Goal: Transaction & Acquisition: Purchase product/service

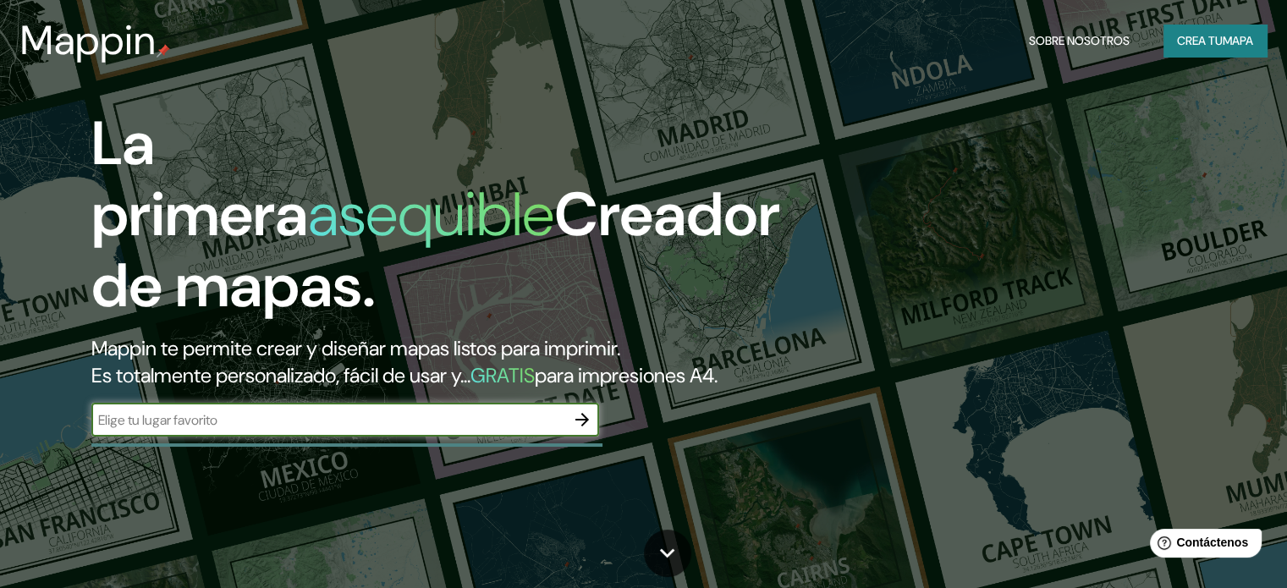
click at [542, 430] on input "text" at bounding box center [328, 419] width 474 height 19
click at [580, 430] on icon "button" at bounding box center [582, 420] width 20 height 20
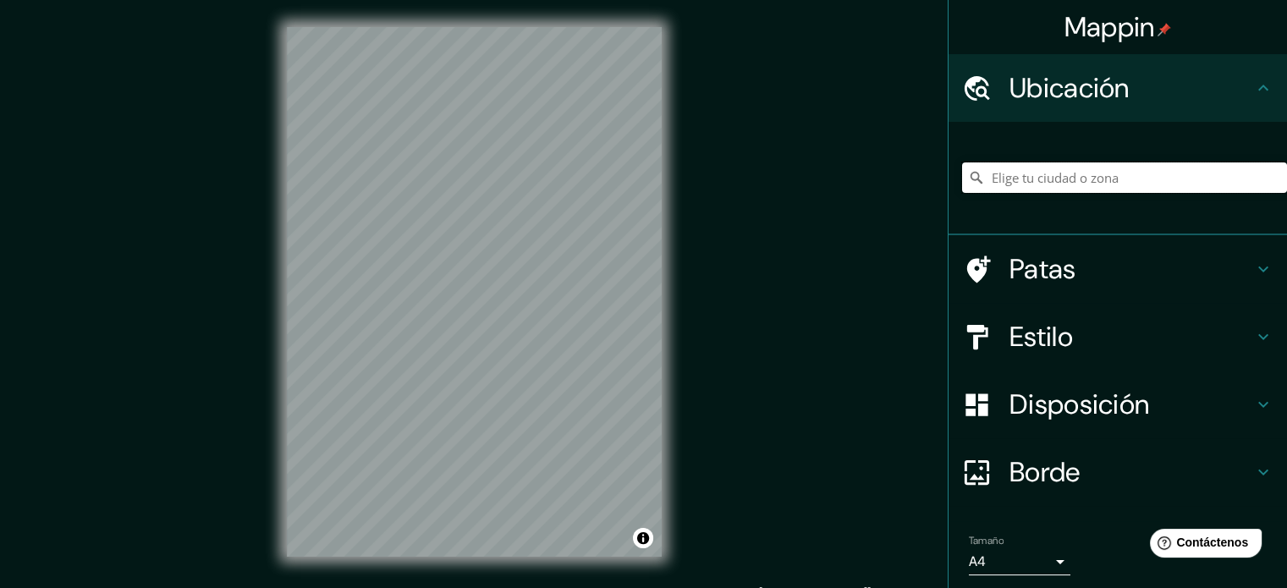
click at [1055, 180] on input "Elige tu ciudad o zona" at bounding box center [1124, 177] width 325 height 30
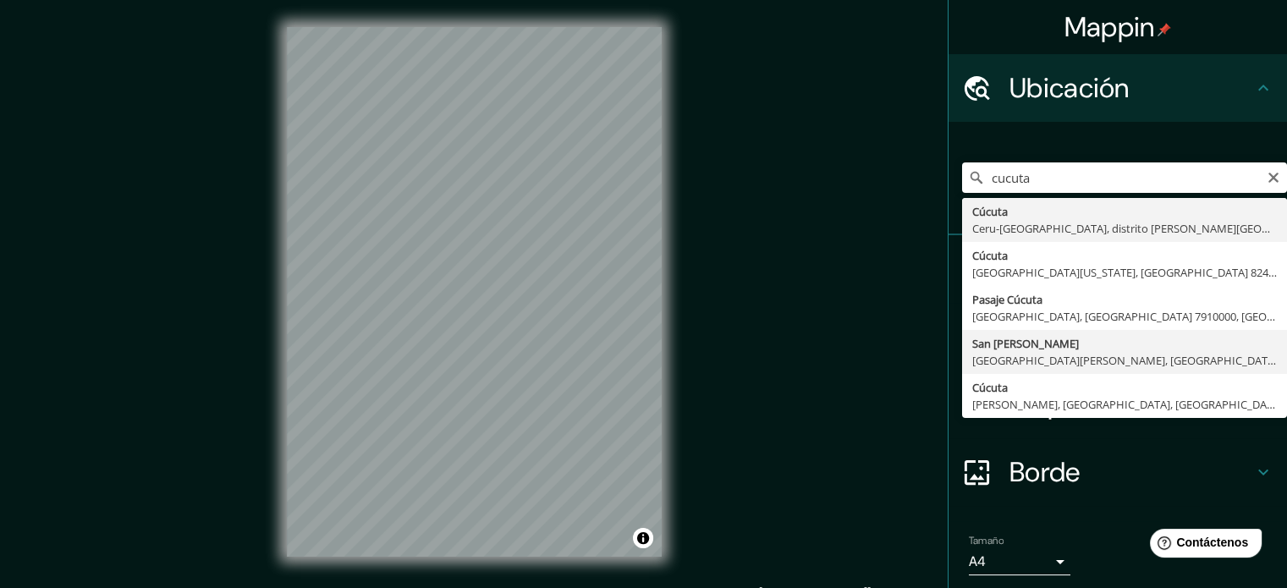
type input "San [PERSON_NAME], [GEOGRAPHIC_DATA][PERSON_NAME], [GEOGRAPHIC_DATA]"
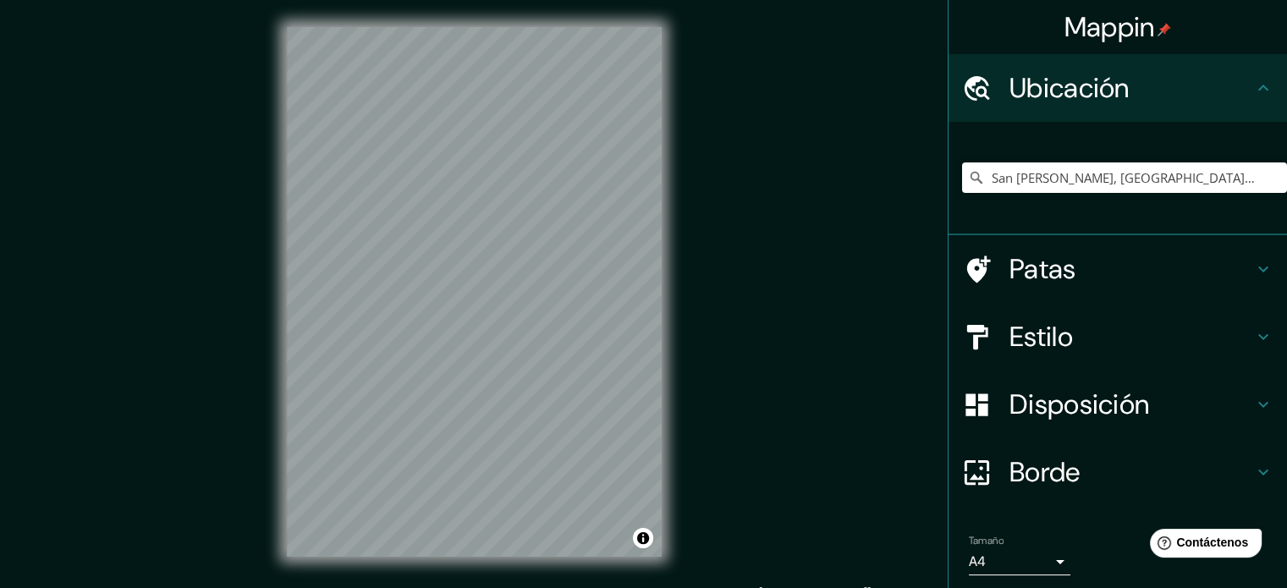
click at [962, 322] on icon at bounding box center [977, 337] width 30 height 30
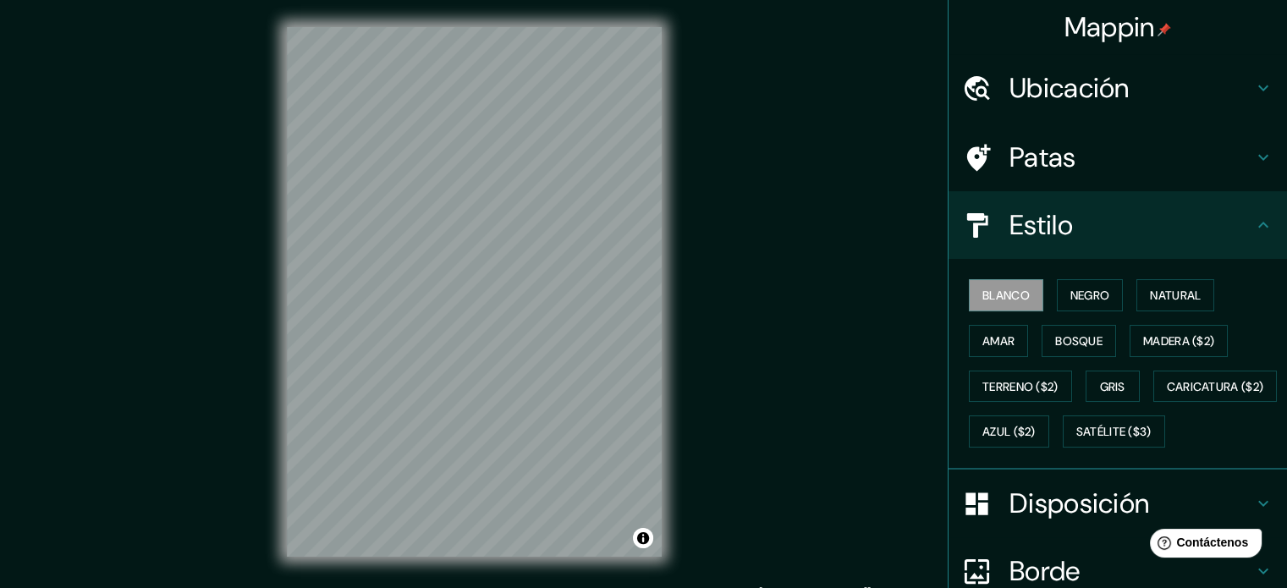
click at [1042, 294] on div "Blanco Negro Natural Amar Bosque Madera ($2) Terreno ($2) Gris Caricatura ($2) …" at bounding box center [1124, 363] width 325 height 182
click at [1057, 289] on button "Negro" at bounding box center [1090, 295] width 67 height 32
click at [1019, 289] on button "Blanco" at bounding box center [1006, 295] width 74 height 32
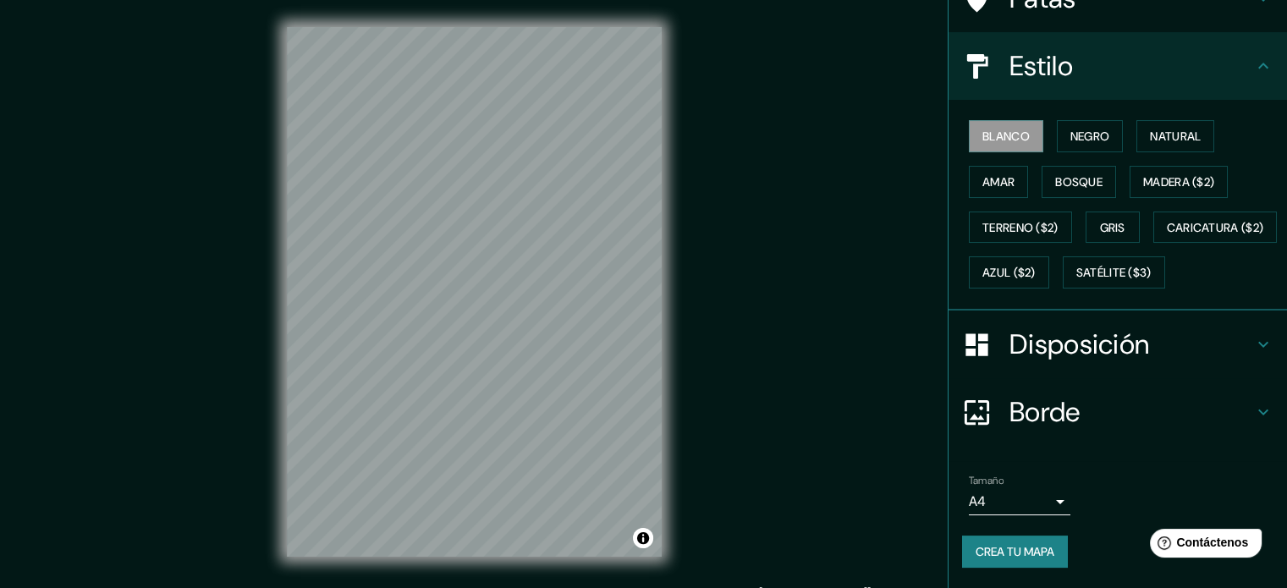
click at [1029, 362] on font "Disposición" at bounding box center [1079, 345] width 140 height 36
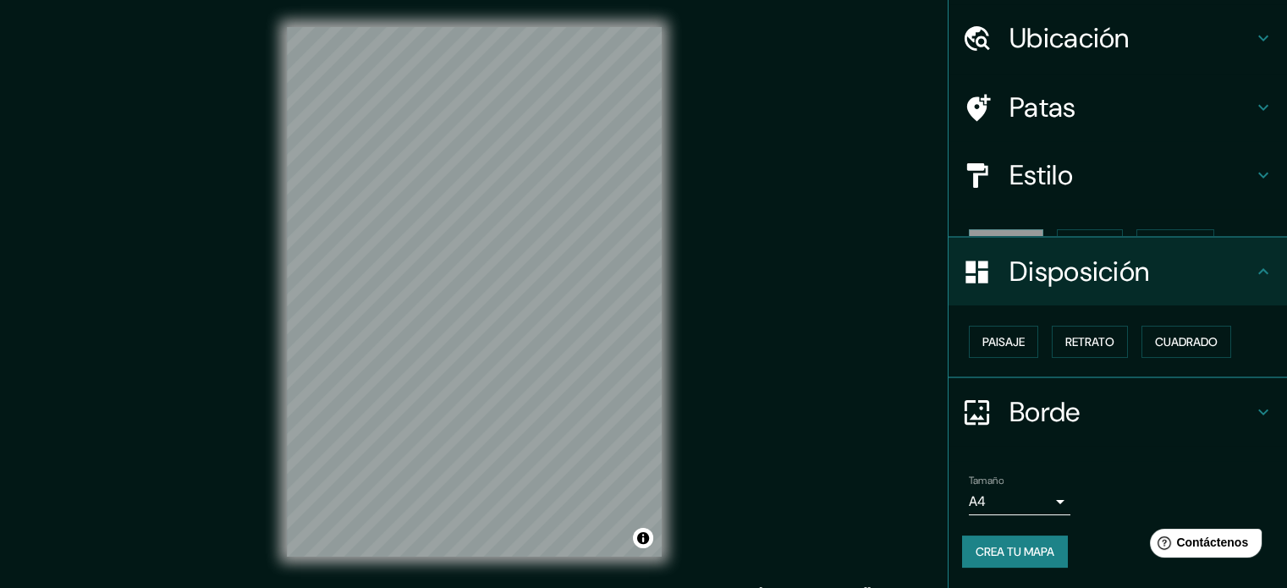
scroll to position [20, 0]
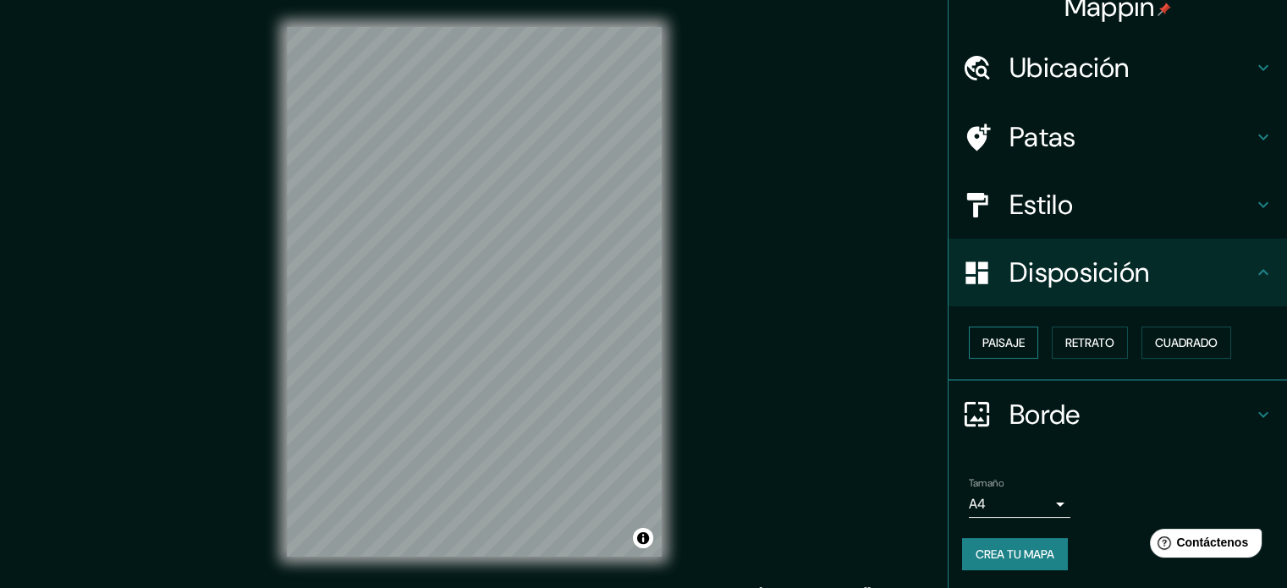
click at [1003, 341] on font "Paisaje" at bounding box center [1003, 342] width 42 height 15
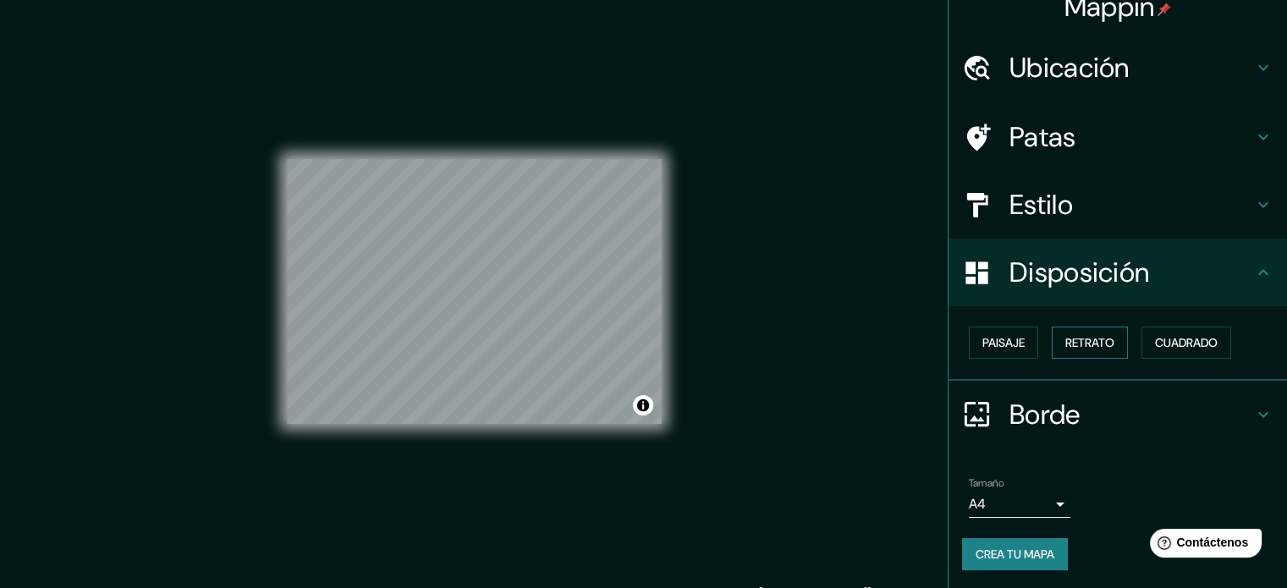
click at [1074, 344] on font "Retrato" at bounding box center [1089, 342] width 49 height 15
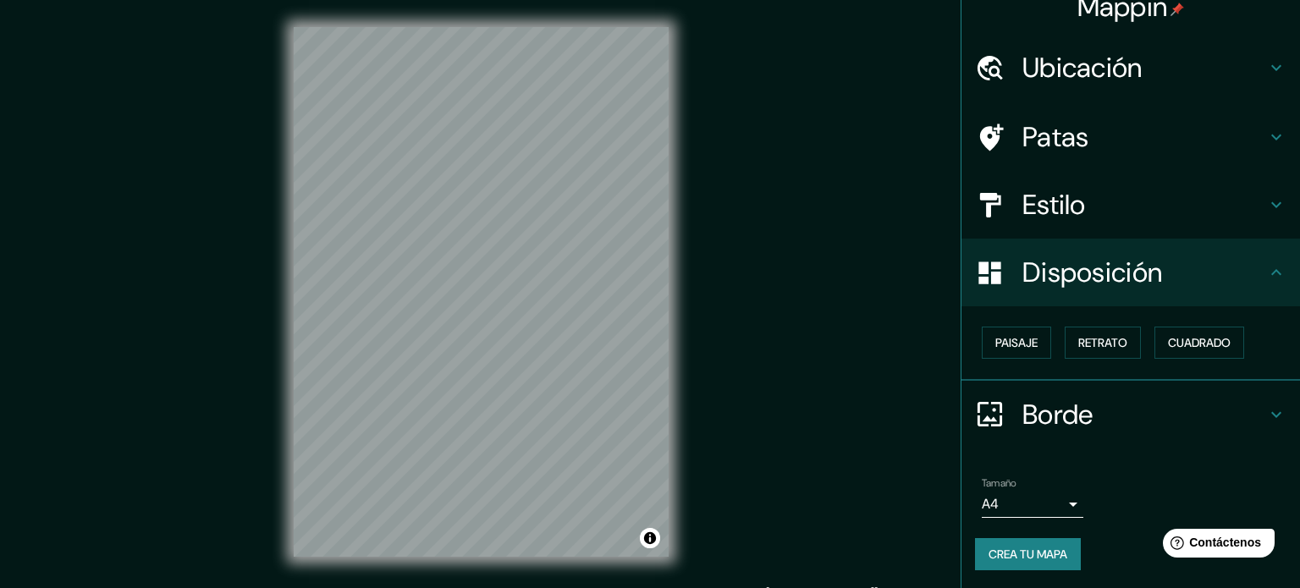
click at [991, 496] on body "Mappin Ubicación [GEOGRAPHIC_DATA][PERSON_NAME], [GEOGRAPHIC_DATA][PERSON_NAME]…" at bounding box center [650, 294] width 1300 height 588
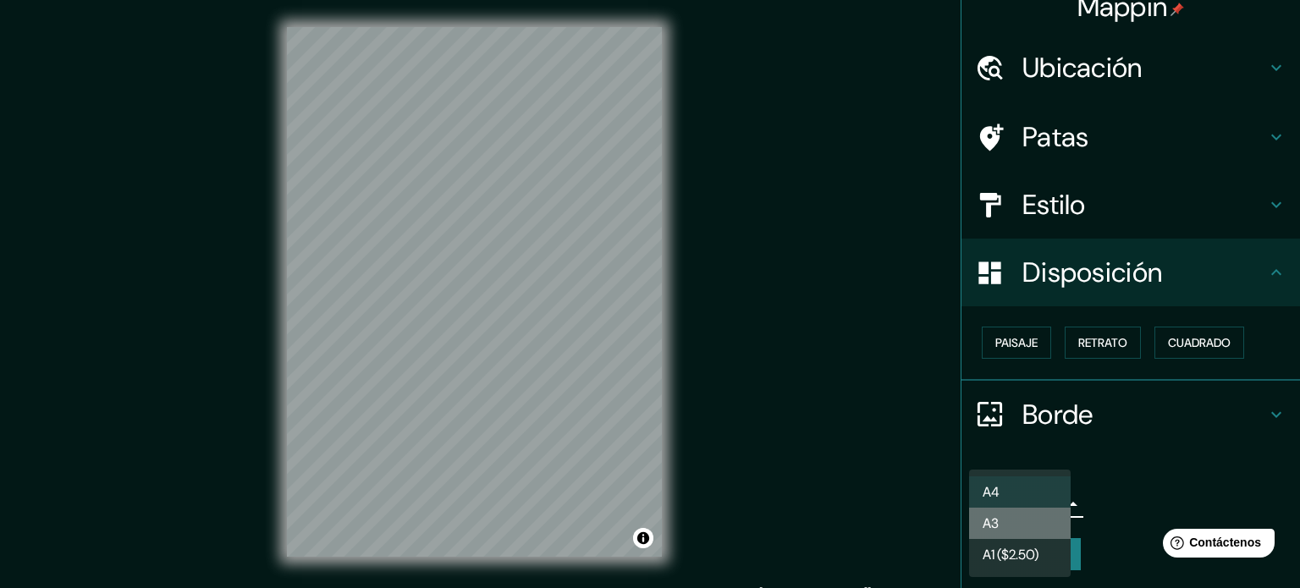
click at [995, 517] on font "A3" at bounding box center [990, 523] width 16 height 18
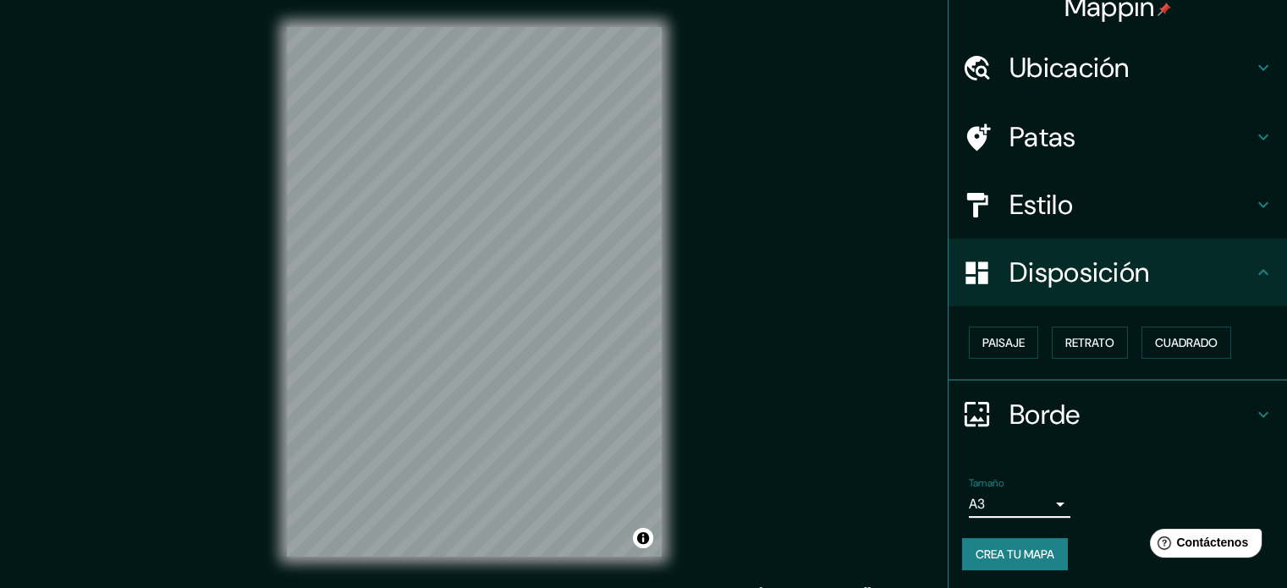
click at [995, 494] on body "Mappin Ubicación [GEOGRAPHIC_DATA][PERSON_NAME], [GEOGRAPHIC_DATA][PERSON_NAME]…" at bounding box center [643, 294] width 1287 height 588
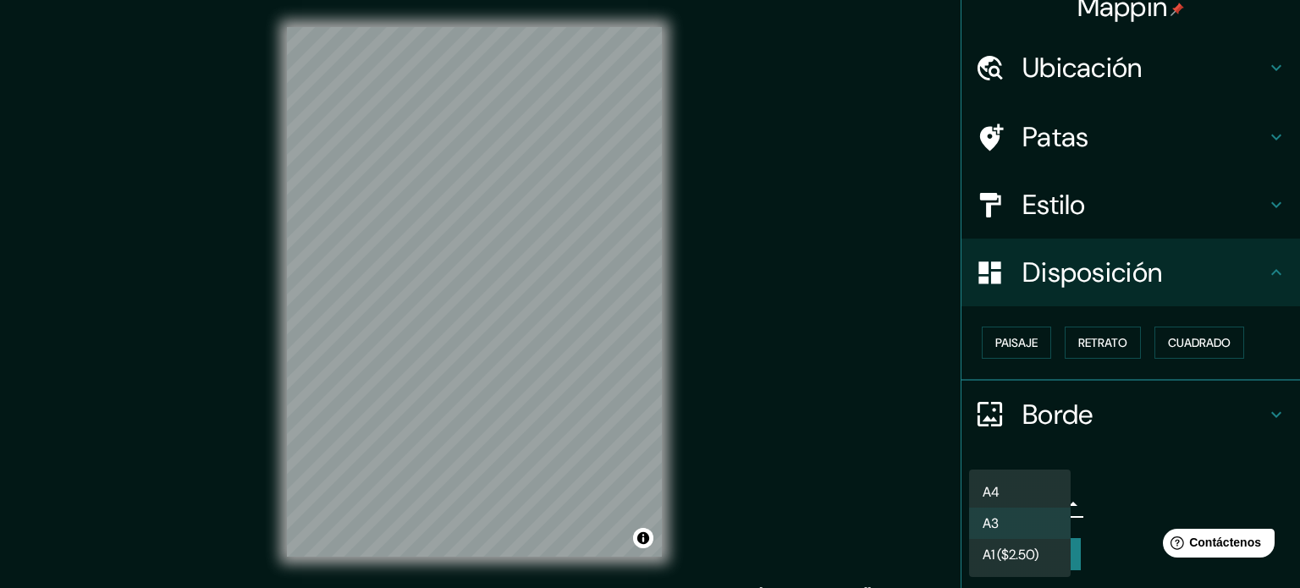
click at [995, 494] on font "A4" at bounding box center [990, 492] width 17 height 18
type input "single"
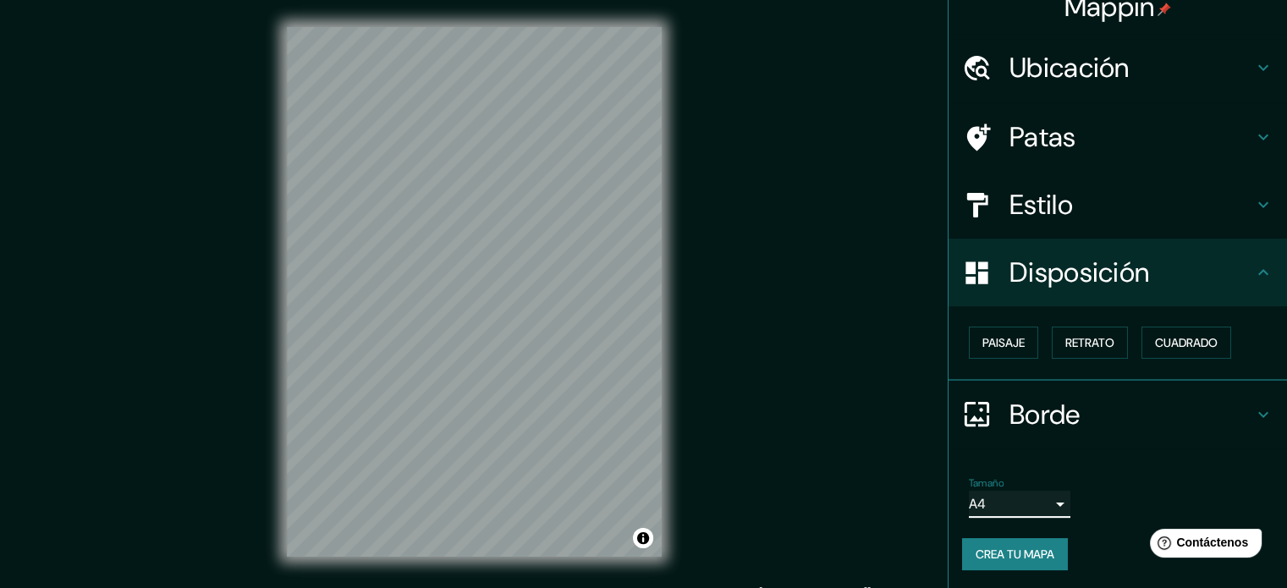
scroll to position [0, 0]
click at [1036, 552] on font "Crea tu mapa" at bounding box center [1015, 554] width 79 height 15
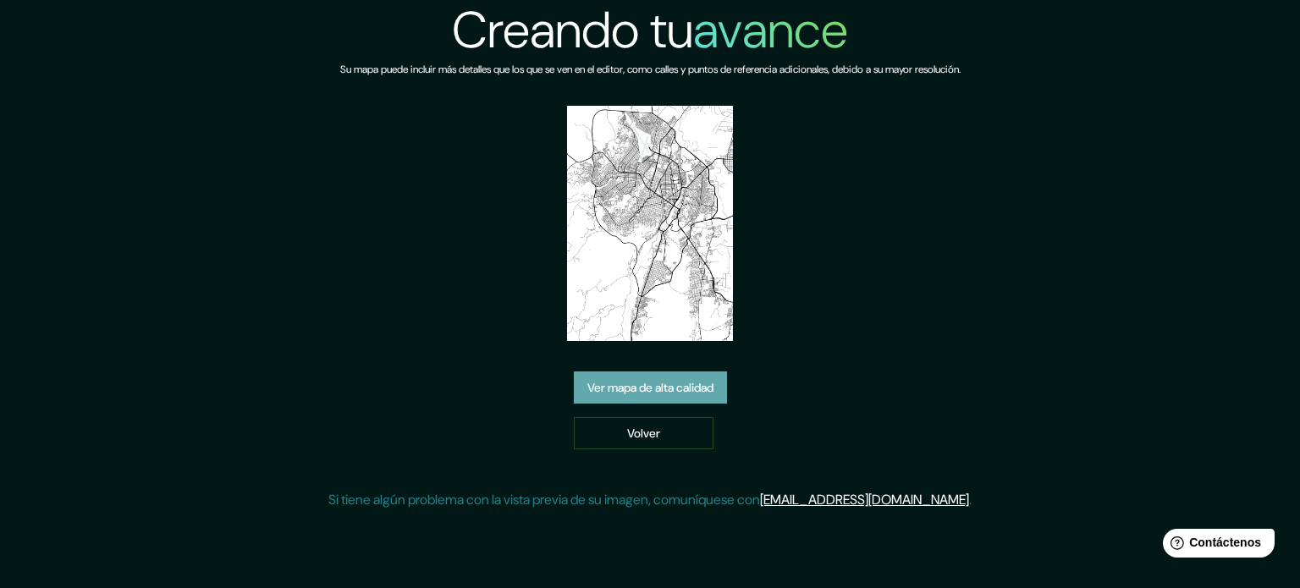
click at [687, 394] on font "Ver mapa de alta calidad" at bounding box center [650, 387] width 126 height 15
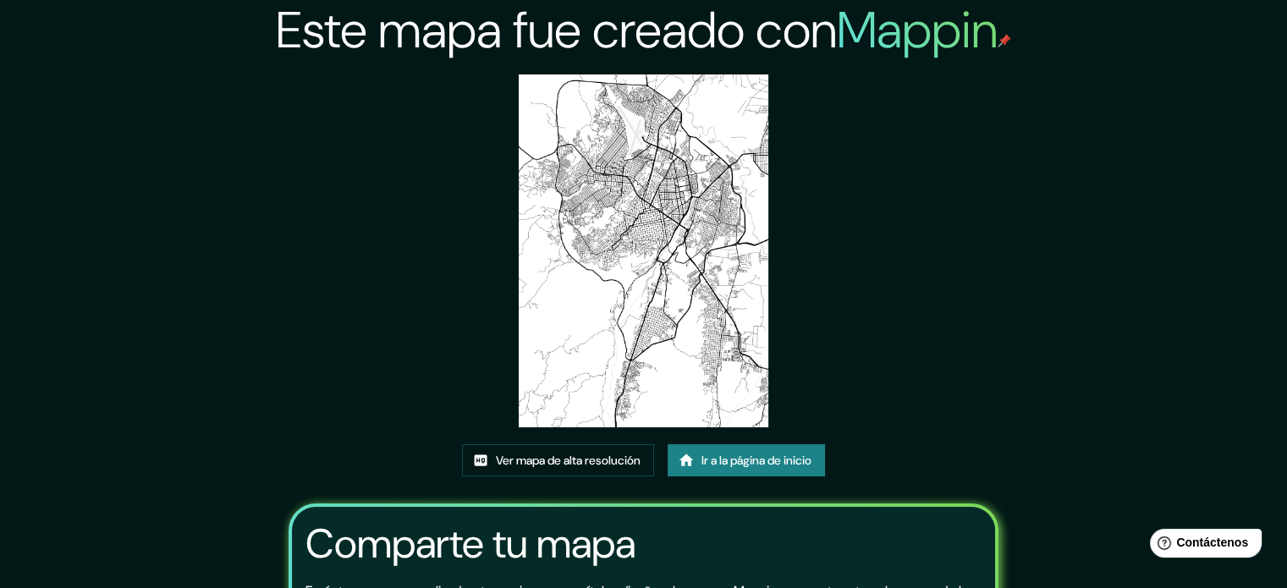
click at [596, 200] on img at bounding box center [644, 250] width 250 height 353
click at [712, 219] on img at bounding box center [644, 250] width 250 height 353
click at [620, 459] on font "Ver mapa de alta resolución" at bounding box center [568, 460] width 145 height 15
